Goal: Communication & Community: Participate in discussion

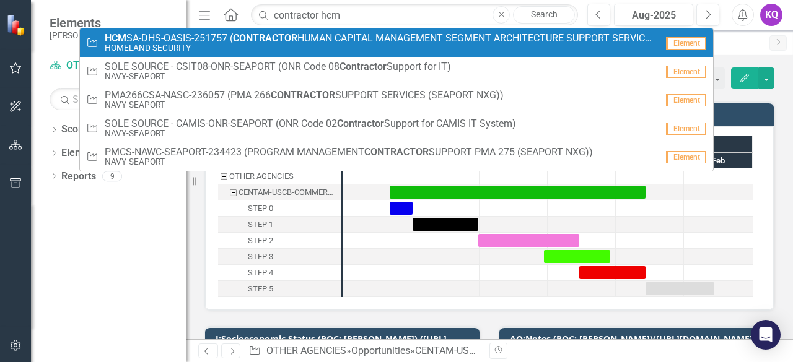
type input "contractor hcm"
click at [283, 46] on small "HOMELAND SECURITY" at bounding box center [381, 47] width 552 height 9
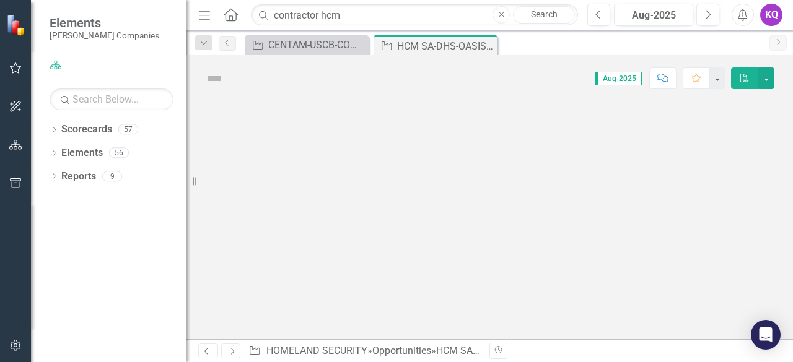
click at [205, 3] on div "Menu Home Search contractor hcm Close Search" at bounding box center [385, 15] width 380 height 24
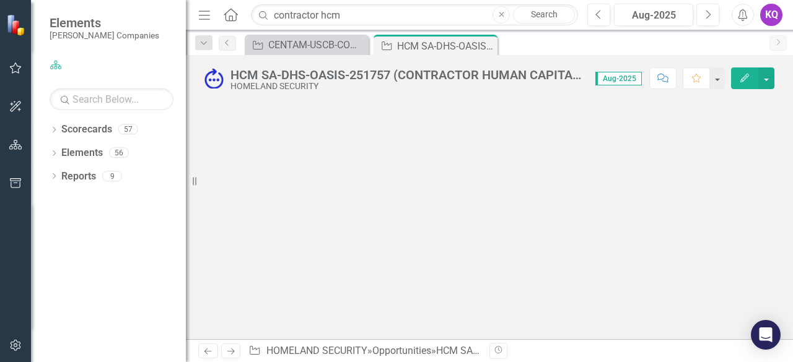
click at [208, 12] on icon "Menu" at bounding box center [204, 14] width 16 height 13
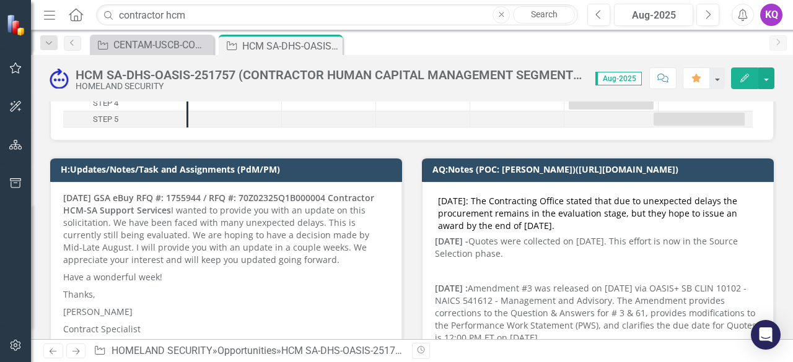
scroll to position [165, 0]
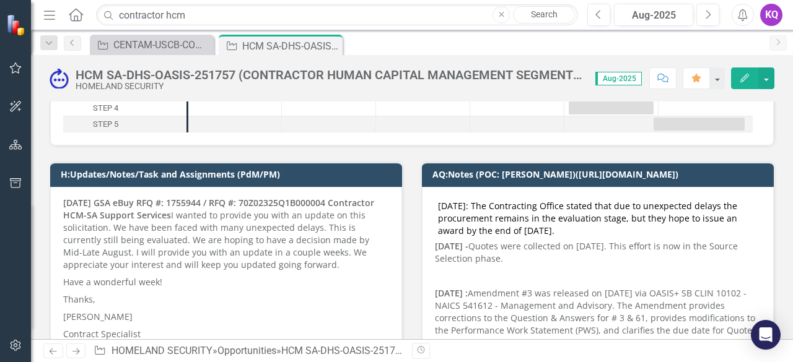
click at [192, 228] on p "[DATE] GSA eBuy RFQ #: 1755944 / RFQ #: 70Z02325Q1B000004 Contractor HCM-SA Sup…" at bounding box center [226, 235] width 326 height 77
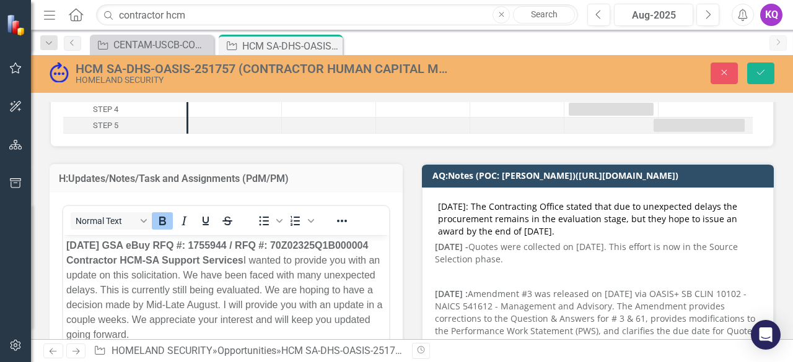
scroll to position [0, 0]
click at [69, 245] on strong "[DATE] GSA eBuy RFQ #: 1755944 / RFQ #: 70Z02325Q1B000004 Contractor HCM-SA Sup…" at bounding box center [217, 252] width 302 height 25
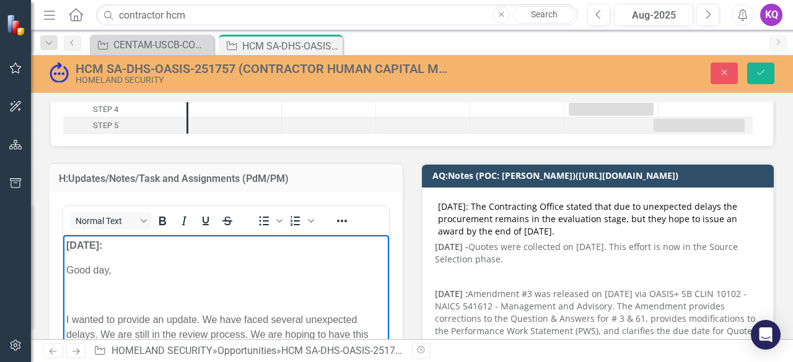
click at [103, 301] on p "Rich Text Area. Press ALT-0 for help." at bounding box center [226, 295] width 320 height 15
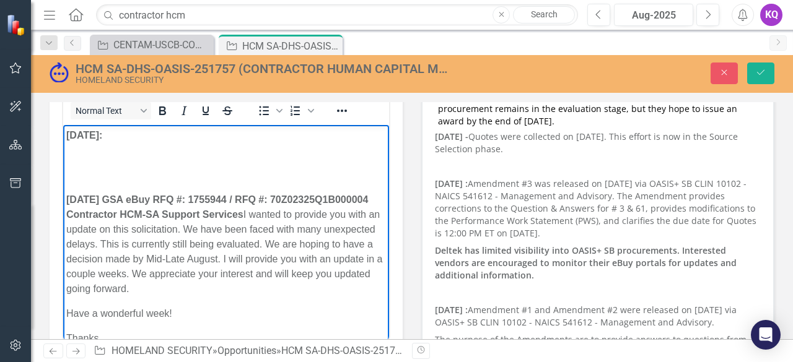
scroll to position [131, 0]
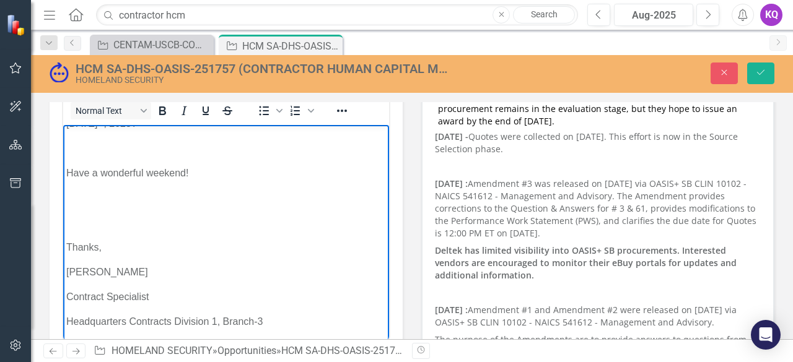
click at [98, 198] on p "Rich Text Area. Press ALT-0 for help." at bounding box center [226, 198] width 320 height 15
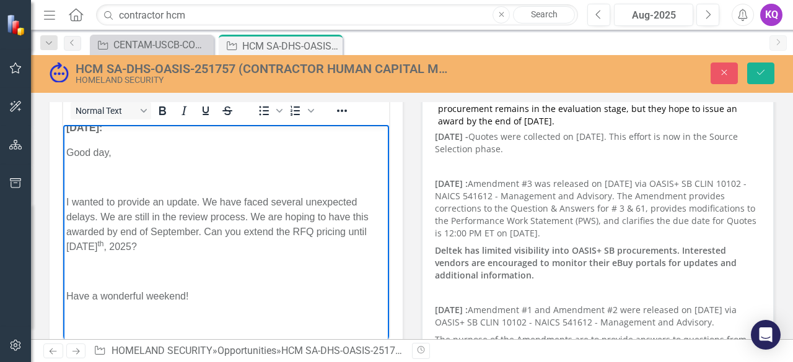
scroll to position [0, 0]
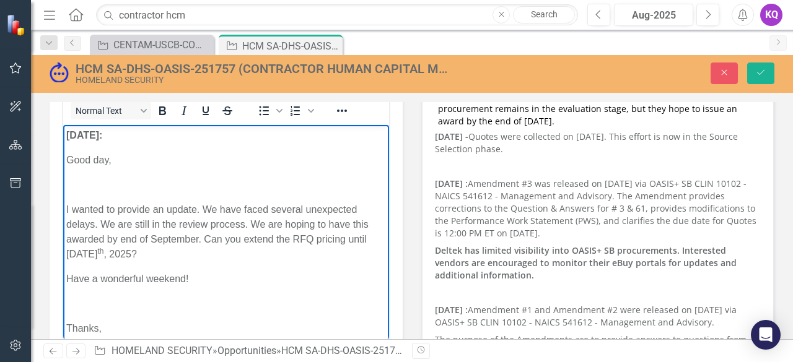
click at [69, 182] on p "Rich Text Area. Press ALT-0 for help." at bounding box center [226, 185] width 320 height 15
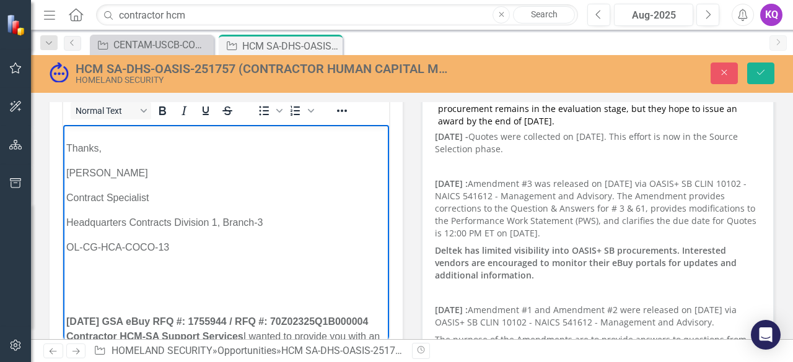
scroll to position [165, 0]
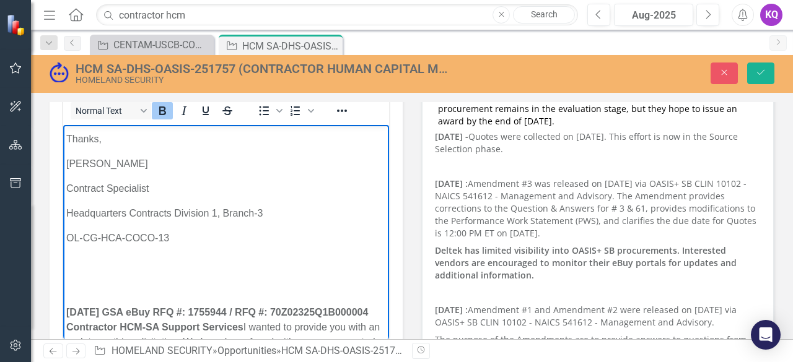
click at [109, 270] on p "Rich Text Area. Press ALT-0 for help." at bounding box center [226, 263] width 320 height 15
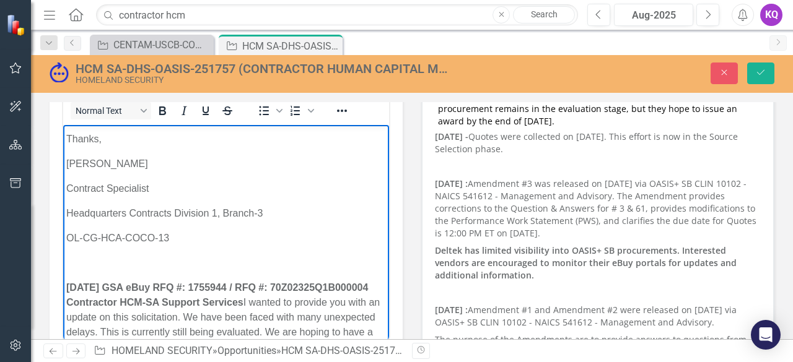
scroll to position [0, 0]
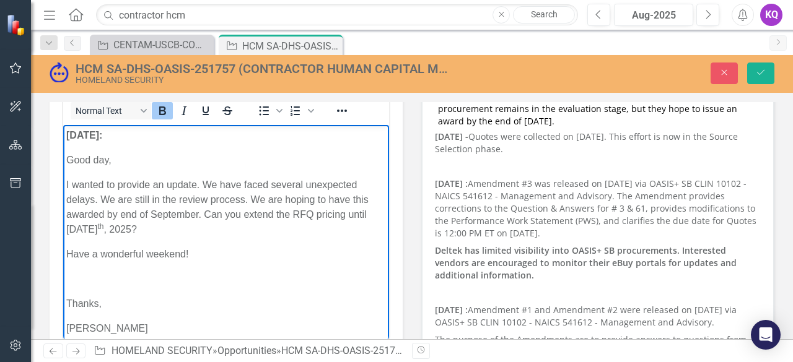
click at [146, 140] on p "[DATE]:" at bounding box center [226, 135] width 320 height 15
click at [125, 133] on em "I received an email from the contracting officer.﻿" at bounding box center [213, 135] width 222 height 11
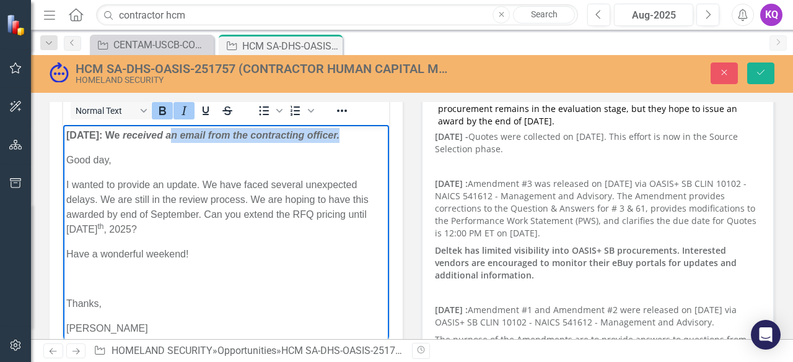
drag, startPoint x: 363, startPoint y: 138, endPoint x: 188, endPoint y: 131, distance: 174.8
click at [188, 131] on p "[DATE]: We received an email from the contracting officer.﻿" at bounding box center [226, 135] width 320 height 15
click at [155, 141] on p "[DATE]: We received an email from the contracting officer.﻿" at bounding box center [226, 135] width 320 height 15
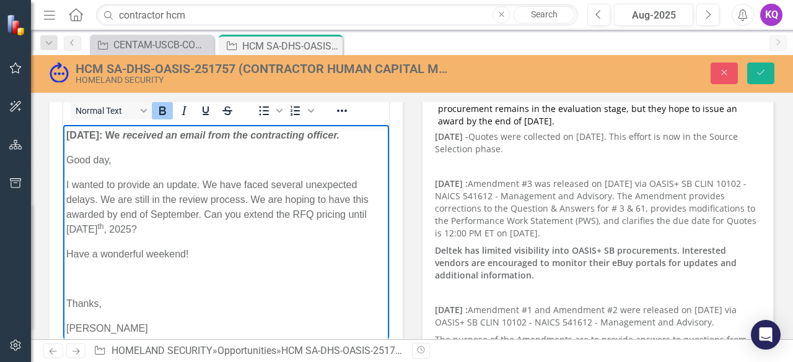
drag, startPoint x: 120, startPoint y: 136, endPoint x: 372, endPoint y: 134, distance: 252.2
click at [156, 111] on icon "Bold" at bounding box center [162, 110] width 15 height 15
click at [158, 155] on p "Good day," at bounding box center [226, 160] width 320 height 15
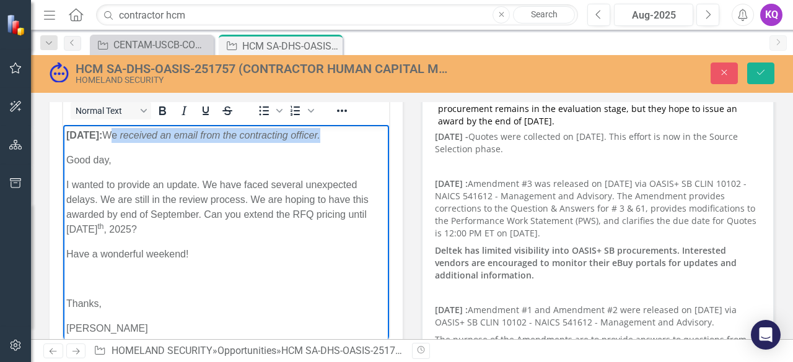
drag, startPoint x: 123, startPoint y: 137, endPoint x: 320, endPoint y: 134, distance: 196.4
click at [348, 133] on p "[DATE]: We received an email from the contracting officer.﻿" at bounding box center [226, 135] width 320 height 15
click at [180, 116] on icon "Italic" at bounding box center [184, 110] width 15 height 15
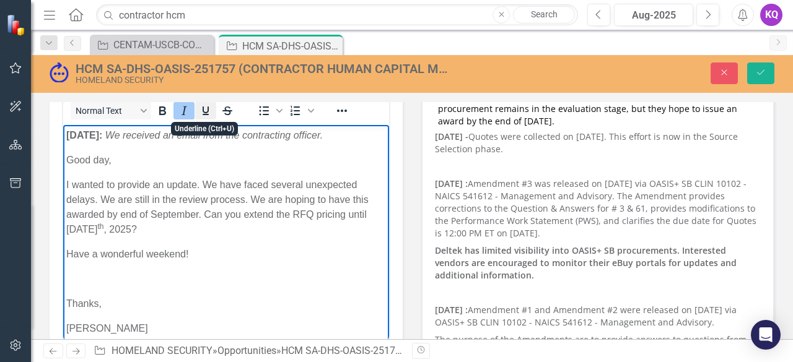
click at [198, 110] on button "Underline" at bounding box center [205, 110] width 21 height 17
click at [185, 154] on p "Good day," at bounding box center [226, 160] width 320 height 15
click at [763, 66] on button "Save" at bounding box center [760, 74] width 27 height 22
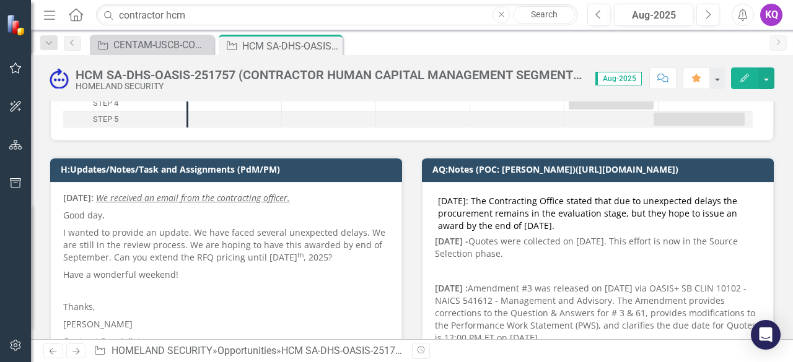
scroll to position [165, 0]
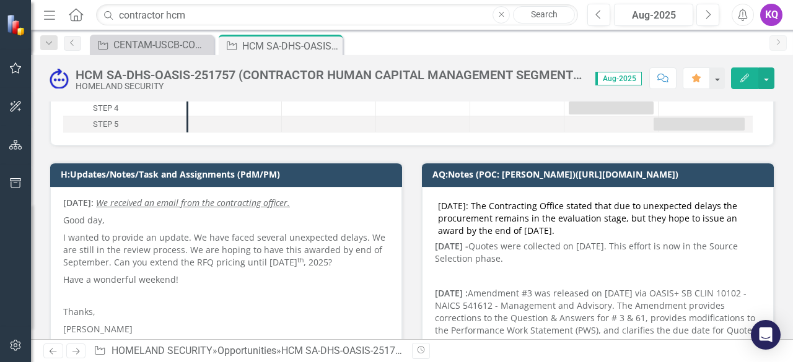
click at [201, 247] on p "I wanted to provide an update. We have faced several unexpected delays. We are …" at bounding box center [226, 250] width 326 height 42
click at [203, 252] on p "I wanted to provide an update. We have faced several unexpected delays. We are …" at bounding box center [226, 250] width 326 height 42
click at [165, 289] on p at bounding box center [226, 297] width 326 height 17
click at [169, 289] on p at bounding box center [226, 297] width 326 height 17
click at [173, 250] on p "I wanted to provide an update. We have faced several unexpected delays. We are …" at bounding box center [226, 250] width 326 height 42
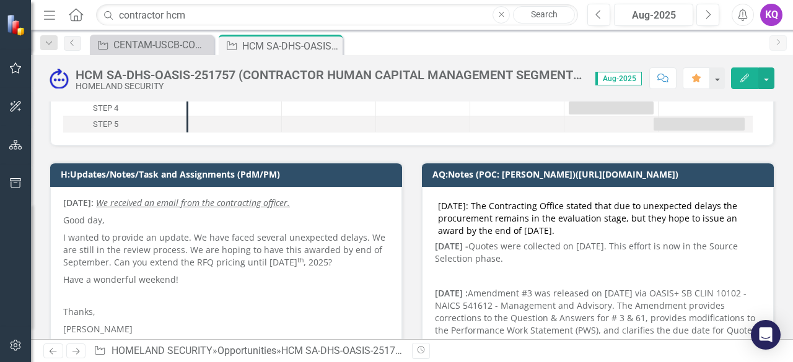
click at [173, 250] on p "I wanted to provide an update. We have faced several unexpected delays. We are …" at bounding box center [226, 250] width 326 height 42
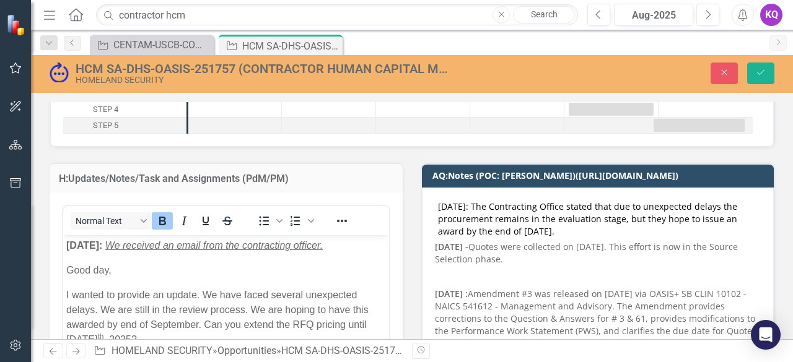
scroll to position [0, 0]
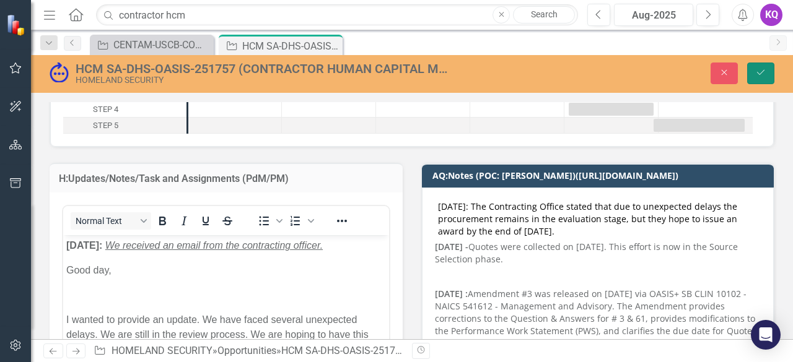
click at [769, 70] on button "Save" at bounding box center [760, 74] width 27 height 22
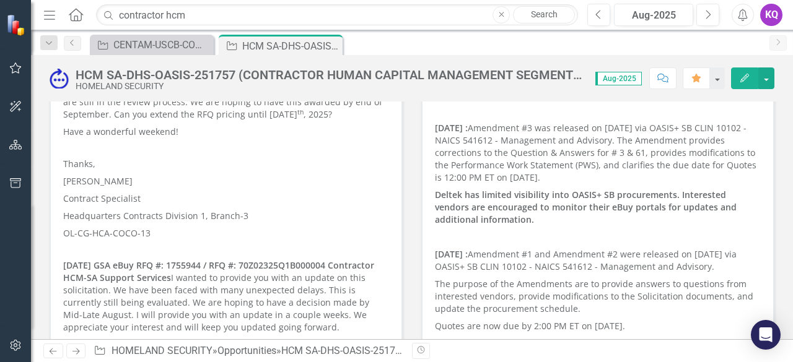
scroll to position [165, 0]
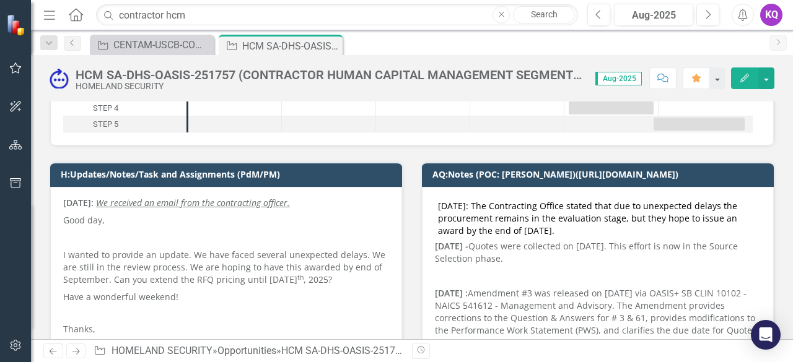
click at [151, 241] on p at bounding box center [226, 237] width 326 height 17
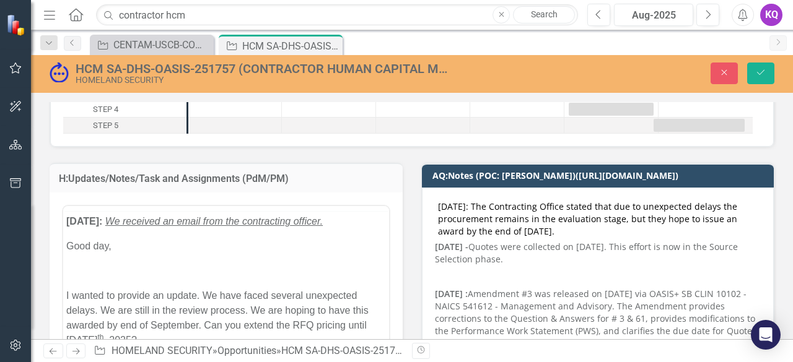
scroll to position [0, 0]
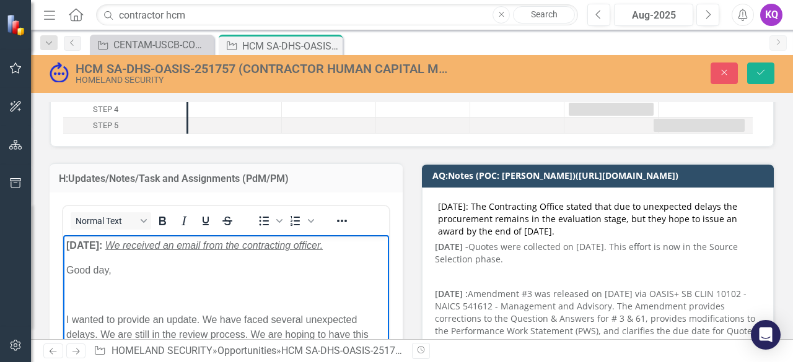
drag, startPoint x: 94, startPoint y: 297, endPoint x: 97, endPoint y: 287, distance: 10.2
click at [95, 297] on p "Rich Text Area. Press ALT-0 for help." at bounding box center [226, 295] width 320 height 15
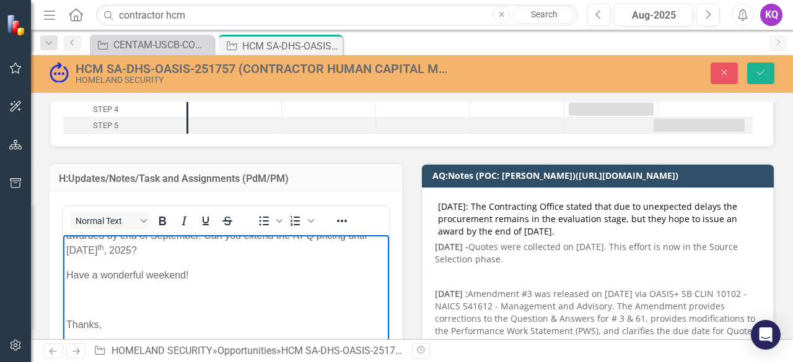
scroll to position [90, 0]
click at [94, 297] on p "Rich Text Area. Press ALT-0 for help." at bounding box center [226, 299] width 320 height 15
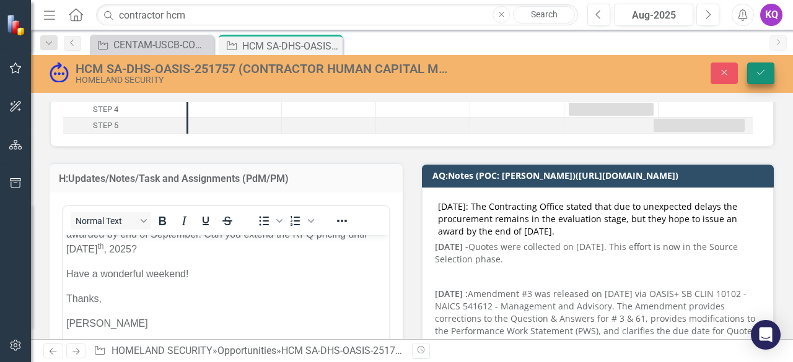
click at [772, 65] on button "Save" at bounding box center [760, 74] width 27 height 22
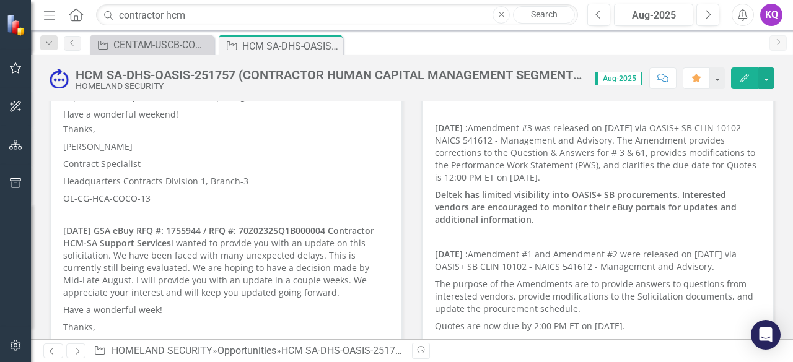
scroll to position [165, 0]
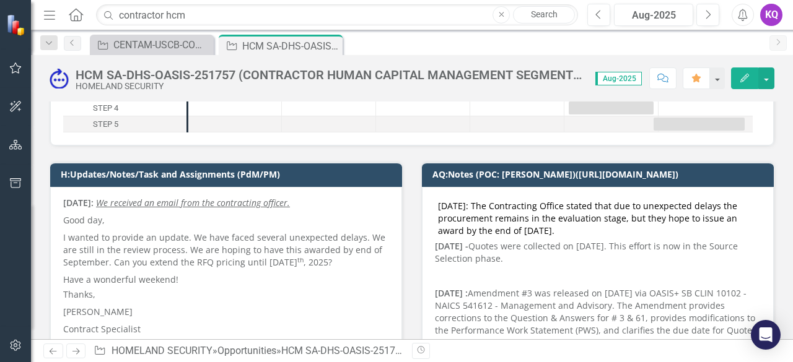
click at [673, 85] on button "Comment" at bounding box center [662, 79] width 27 height 22
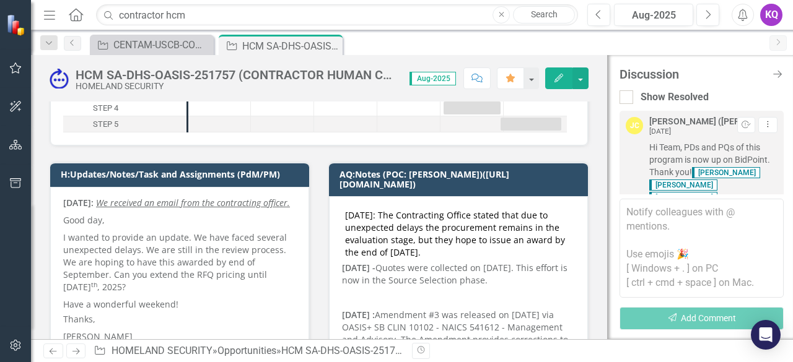
scroll to position [717, 0]
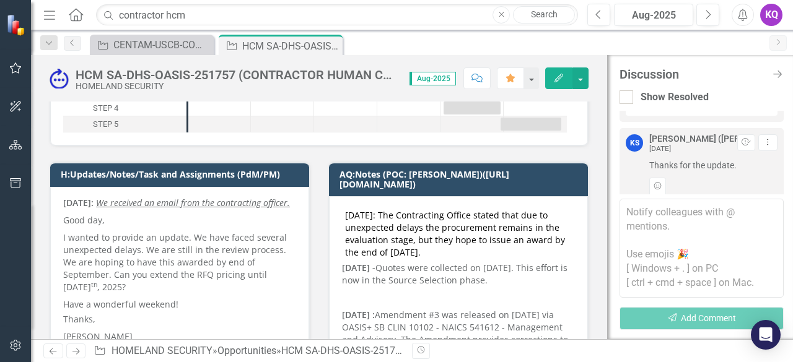
drag, startPoint x: 625, startPoint y: 222, endPoint x: 621, endPoint y: 235, distance: 12.9
click at [623, 229] on textarea at bounding box center [702, 248] width 164 height 99
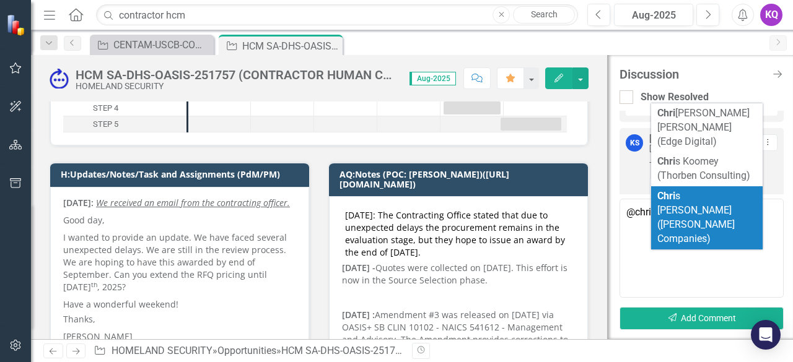
click at [749, 186] on li "[PERSON_NAME] ([PERSON_NAME] Companies)" at bounding box center [707, 217] width 112 height 63
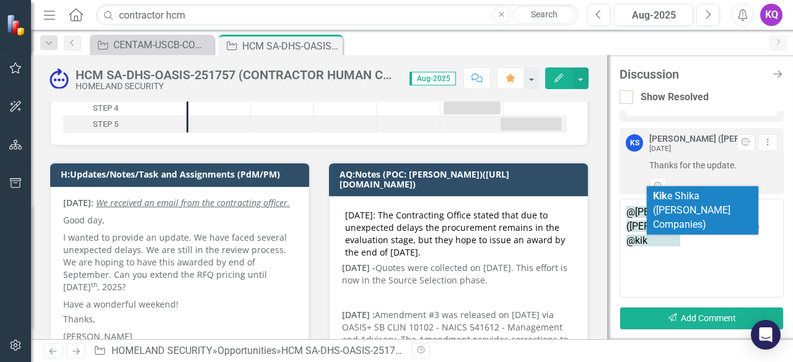
click at [723, 195] on span "Kik e Shika ([PERSON_NAME] Companies)" at bounding box center [691, 210] width 77 height 40
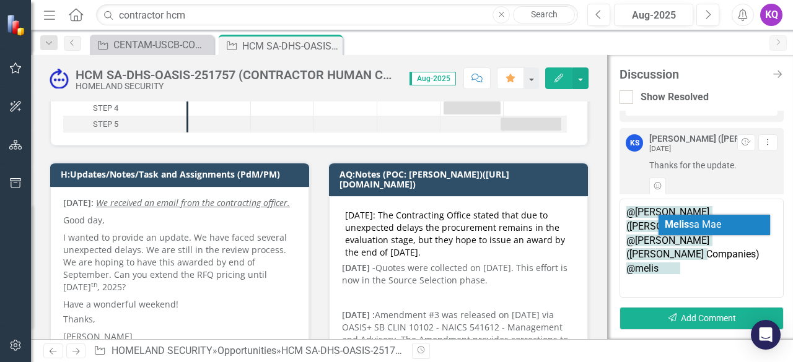
click at [701, 220] on span "[PERSON_NAME] [PERSON_NAME]" at bounding box center [693, 225] width 56 height 12
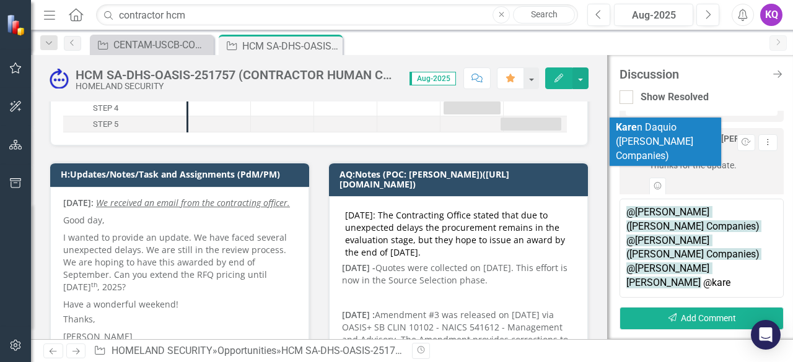
click at [669, 131] on span "Kare n Daquio ([PERSON_NAME] Companies)" at bounding box center [654, 141] width 77 height 40
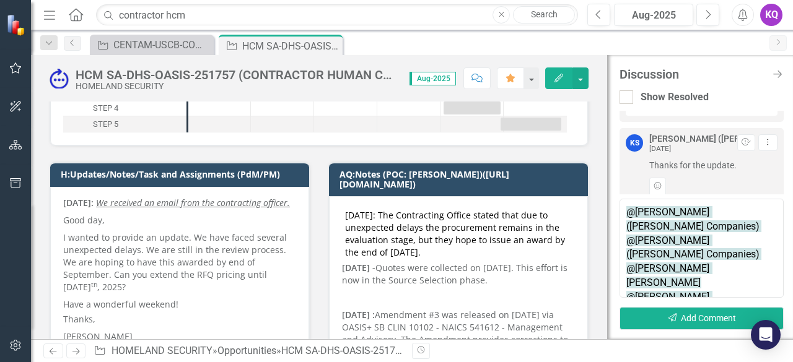
paste textarea "I received an email from the contracting officer."
click at [717, 256] on textarea "@[PERSON_NAME] ([PERSON_NAME] Companies) @[PERSON_NAME] ([PERSON_NAME] Companie…" at bounding box center [702, 248] width 164 height 99
click at [774, 270] on textarea "@[PERSON_NAME] ([PERSON_NAME] Companies) @[PERSON_NAME] ([PERSON_NAME] Companie…" at bounding box center [702, 248] width 164 height 99
paste textarea "Good day, I wanted to provide an update. We have faced several unexpected delay…"
click at [685, 280] on textarea "@[PERSON_NAME] ([PERSON_NAME] Companies) @[PERSON_NAME] ([PERSON_NAME] Companie…" at bounding box center [702, 248] width 164 height 99
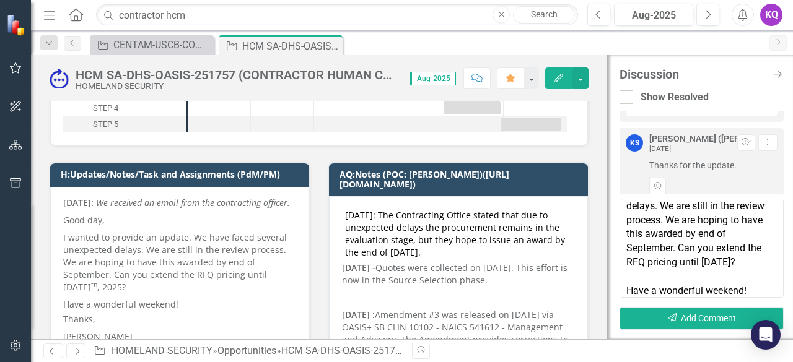
scroll to position [0, 0]
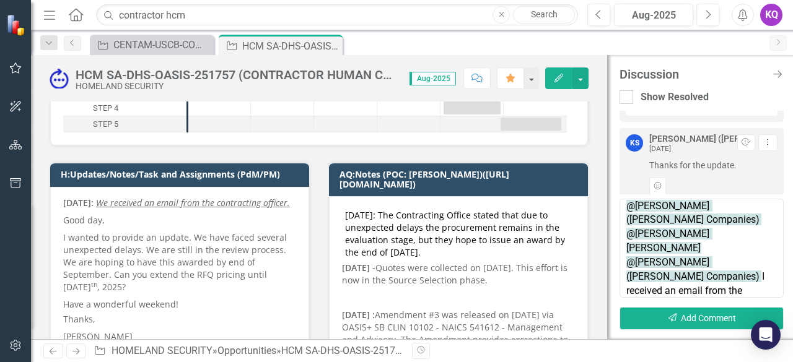
drag, startPoint x: 717, startPoint y: 221, endPoint x: 781, endPoint y: 297, distance: 98.5
click at [779, 297] on textarea "@[PERSON_NAME] ([PERSON_NAME] Companies) @[PERSON_NAME] ([PERSON_NAME] Companie…" at bounding box center [702, 248] width 164 height 99
click at [699, 264] on textarea "@[PERSON_NAME] ([PERSON_NAME] Companies) @[PERSON_NAME] ([PERSON_NAME] Companie…" at bounding box center [702, 248] width 164 height 99
type textarea "@[PERSON_NAME] ([PERSON_NAME] Companies) @[PERSON_NAME] ([PERSON_NAME] Companie…"
click at [673, 224] on textarea "@[PERSON_NAME] ([PERSON_NAME] Companies) @[PERSON_NAME] ([PERSON_NAME] Companie…" at bounding box center [702, 248] width 164 height 99
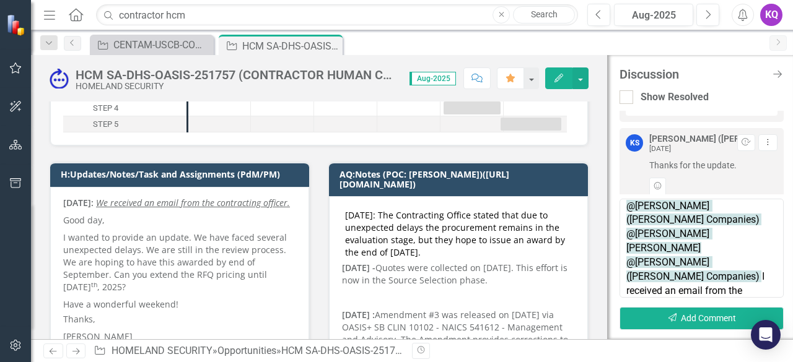
click at [647, 252] on textarea "@[PERSON_NAME] ([PERSON_NAME] Companies) @[PERSON_NAME] ([PERSON_NAME] Companie…" at bounding box center [702, 248] width 164 height 99
click at [772, 234] on textarea "@[PERSON_NAME] ([PERSON_NAME] Companies) @[PERSON_NAME] ([PERSON_NAME] Companie…" at bounding box center [702, 248] width 164 height 99
click at [684, 270] on textarea "@[PERSON_NAME] ([PERSON_NAME] Companies) @[PERSON_NAME] ([PERSON_NAME] Companie…" at bounding box center [702, 248] width 164 height 99
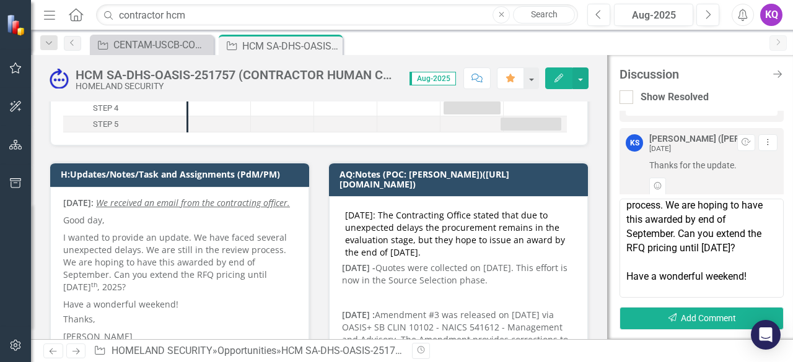
scroll to position [219, 0]
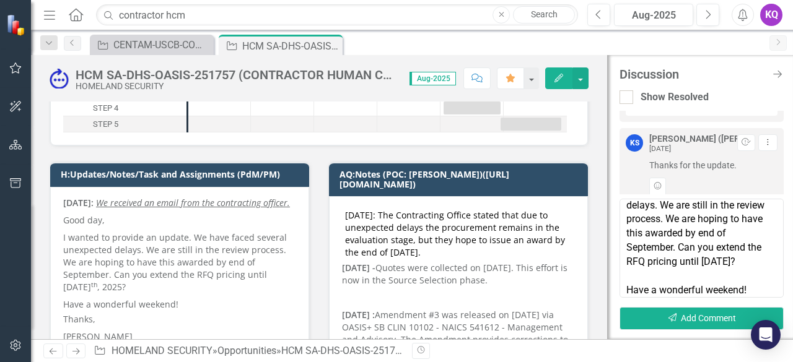
click at [683, 237] on textarea "@[PERSON_NAME] ([PERSON_NAME] Companies) @[PERSON_NAME] ([PERSON_NAME] Companie…" at bounding box center [702, 248] width 164 height 99
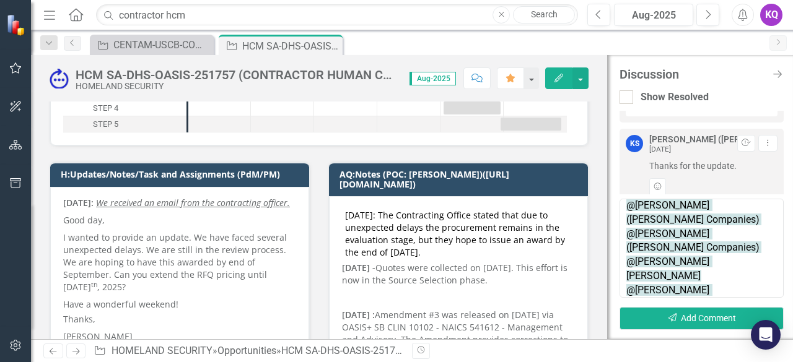
scroll to position [716, 0]
click at [694, 322] on button "Send Add Comment" at bounding box center [702, 318] width 164 height 23
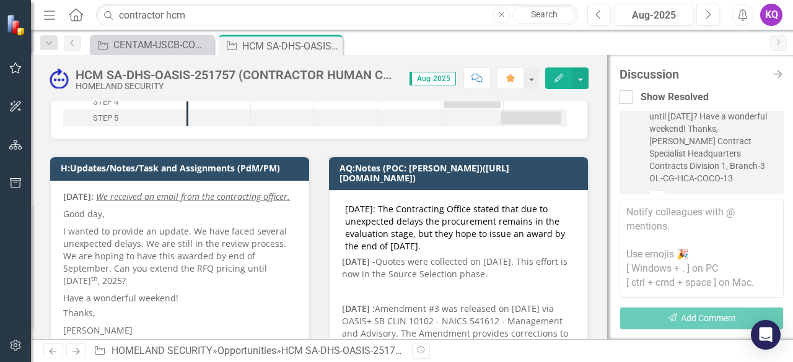
scroll to position [165, 0]
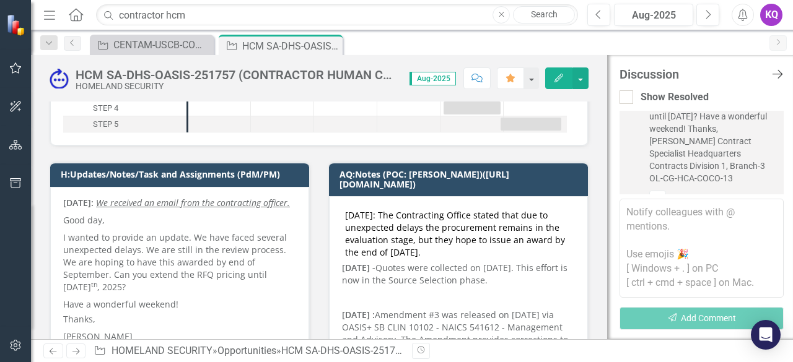
click at [774, 76] on icon "Close Discussion Bar" at bounding box center [776, 74] width 15 height 12
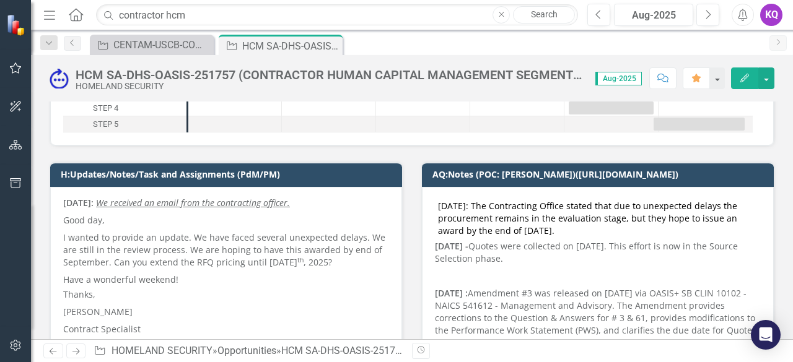
click at [249, 226] on p "Good day," at bounding box center [226, 220] width 326 height 17
click at [252, 225] on p "Good day," at bounding box center [226, 220] width 326 height 17
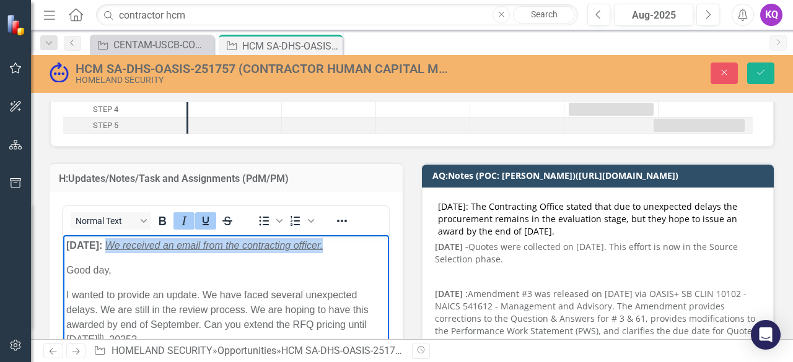
drag, startPoint x: 341, startPoint y: 250, endPoint x: 125, endPoint y: 247, distance: 216.2
click at [124, 247] on p "[DATE]: We received an email from the contracting officer." at bounding box center [226, 246] width 320 height 15
drag, startPoint x: 166, startPoint y: 221, endPoint x: 272, endPoint y: 208, distance: 106.7
click at [166, 221] on icon "Bold" at bounding box center [162, 221] width 15 height 15
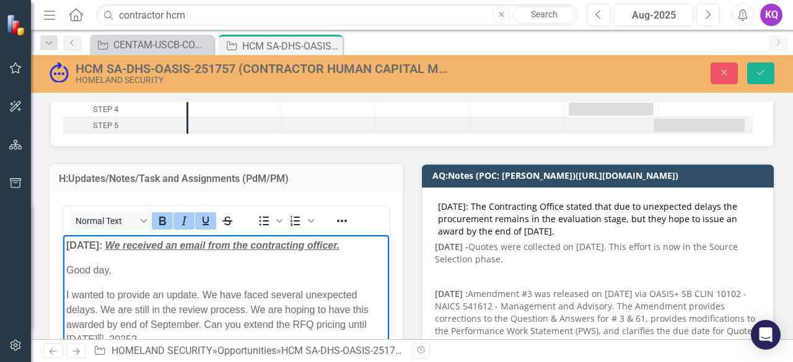
click at [366, 243] on p "[DATE]: We received an email from the contracting officer." at bounding box center [226, 246] width 320 height 15
click at [359, 247] on p "[DATE]: We received an email from the contracting officer." at bounding box center [226, 246] width 320 height 15
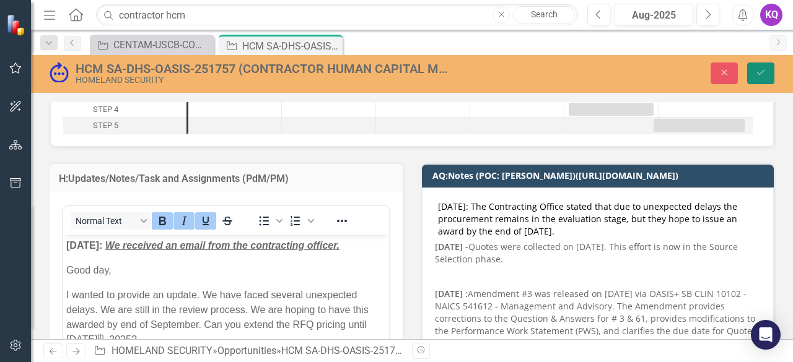
click at [760, 73] on icon "Save" at bounding box center [760, 72] width 11 height 9
